Goal: Task Accomplishment & Management: Complete application form

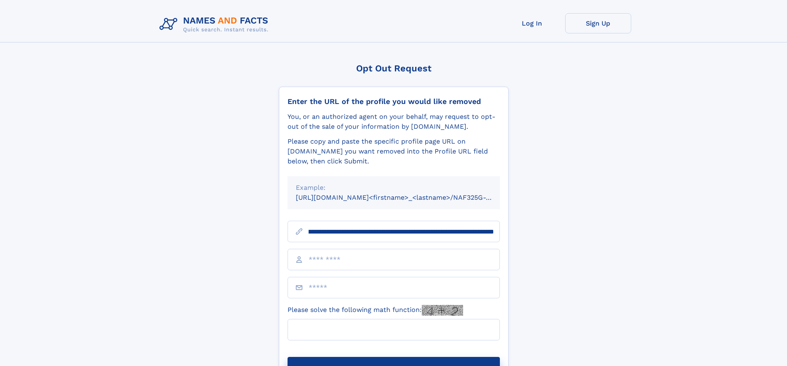
scroll to position [0, 97]
type input "**********"
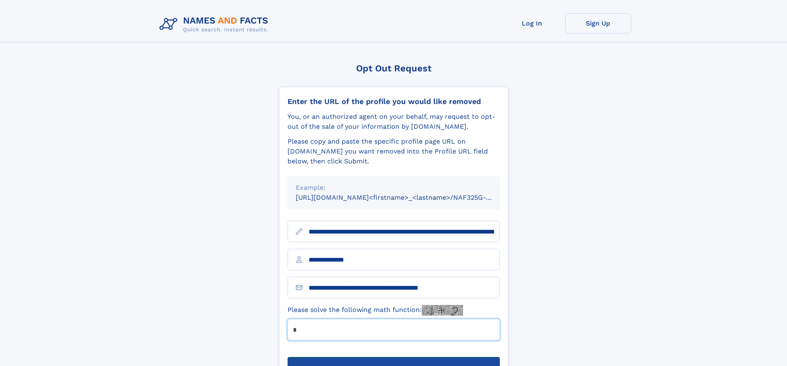
type input "*"
click at [393, 357] on button "Submit Opt Out Request" at bounding box center [393, 370] width 212 height 26
